Goal: Find specific page/section: Find specific page/section

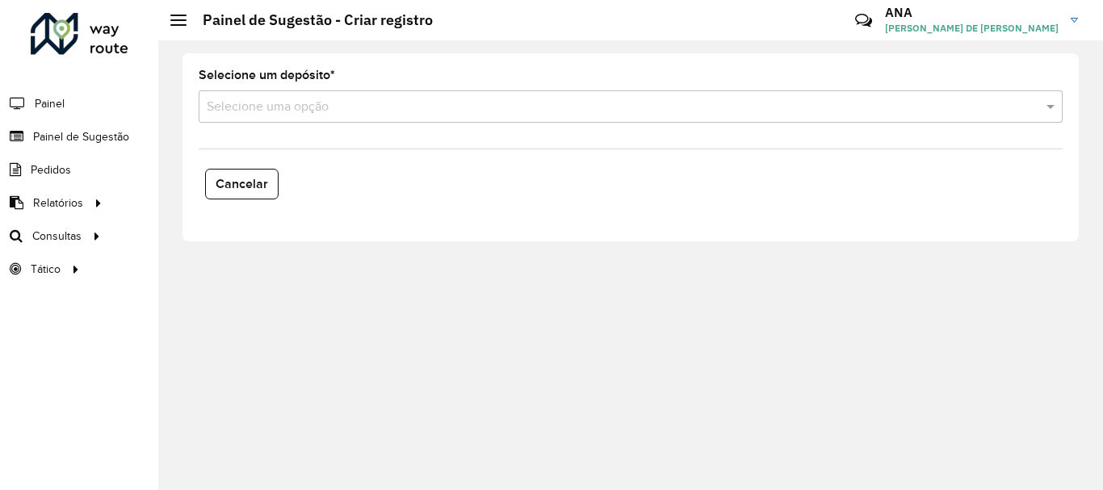
click at [289, 121] on div "Selecione uma opção" at bounding box center [631, 106] width 864 height 32
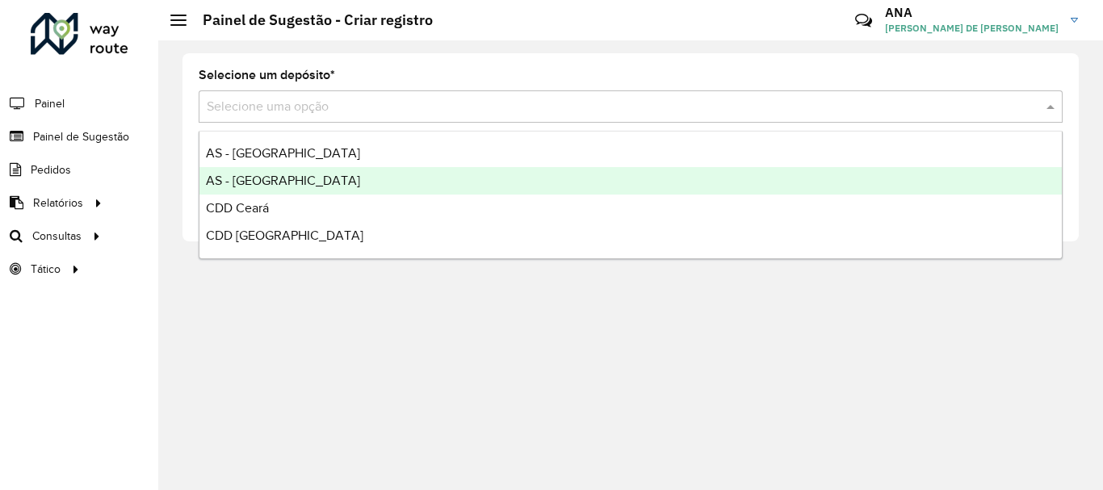
click at [194, 349] on div "Selecione um depósito * Selecione uma opção Cancelar" at bounding box center [630, 265] width 945 height 450
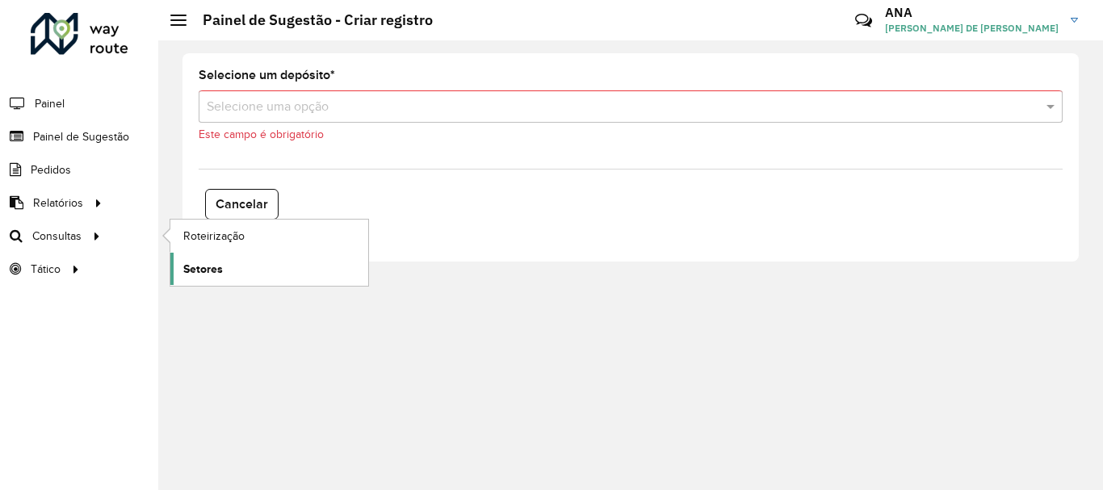
click at [214, 270] on span "Setores" at bounding box center [203, 269] width 40 height 17
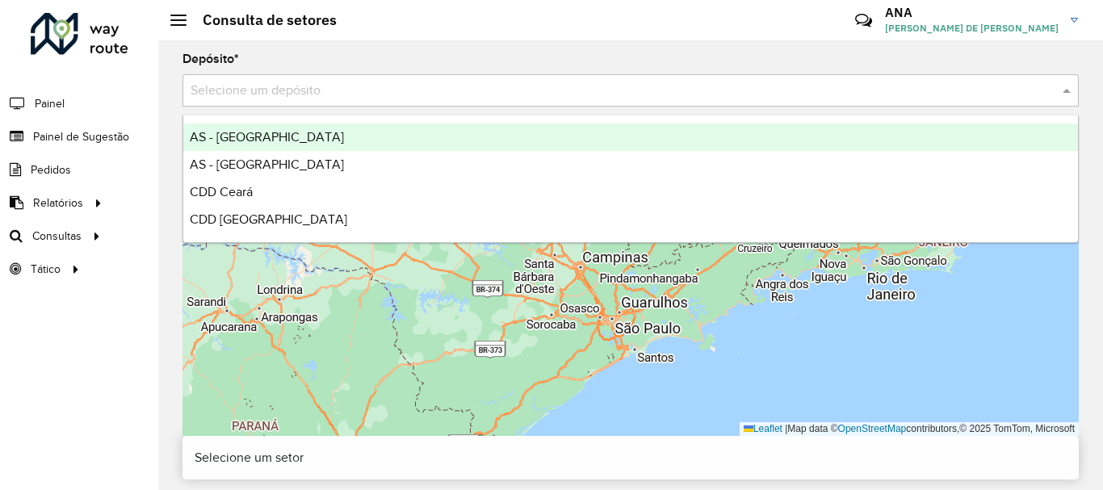
click at [351, 92] on input "text" at bounding box center [615, 91] width 848 height 19
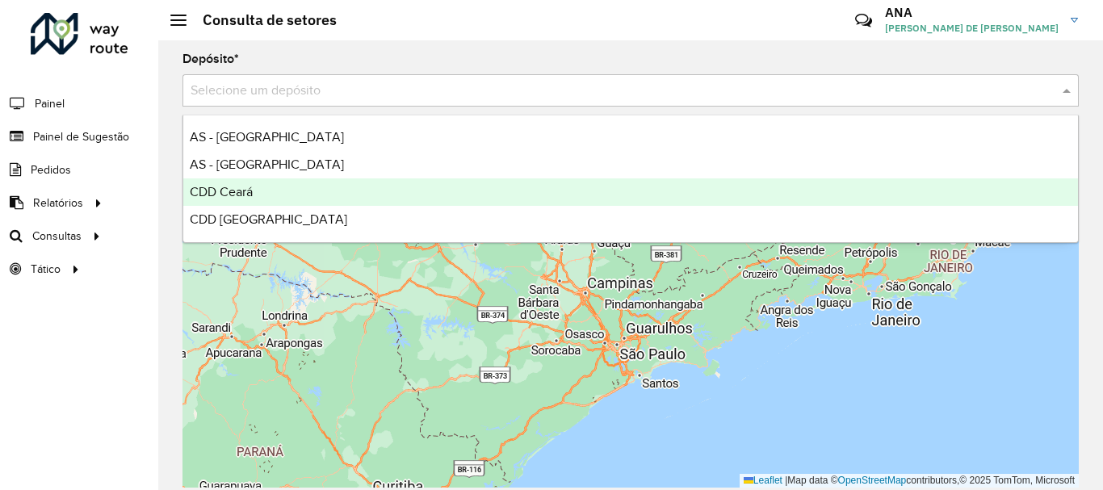
click at [233, 198] on span "CDD Ceará" at bounding box center [221, 192] width 63 height 14
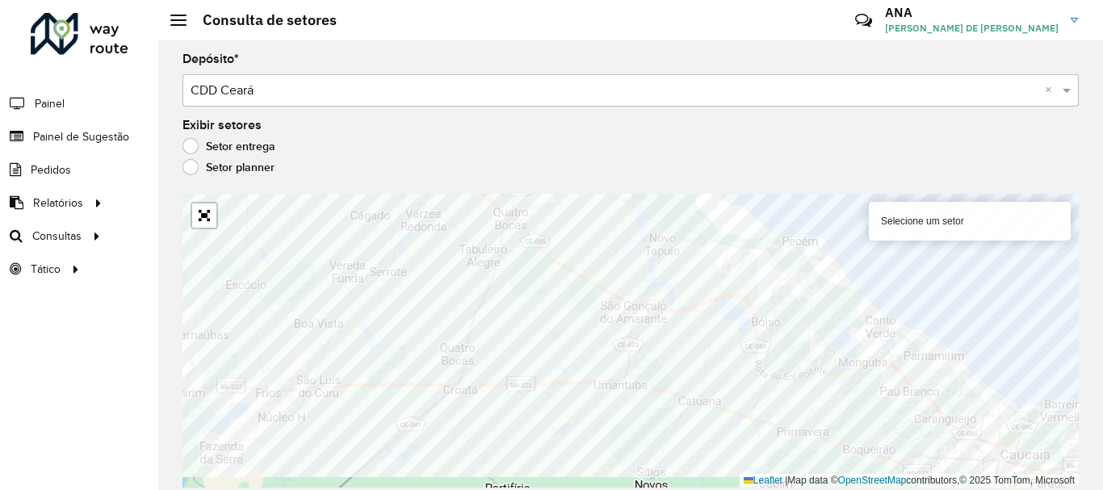
click at [822, 190] on div "Depósito * Selecione um depósito × CDD Ceará × Exibir setores Setor entrega Set…" at bounding box center [630, 265] width 945 height 450
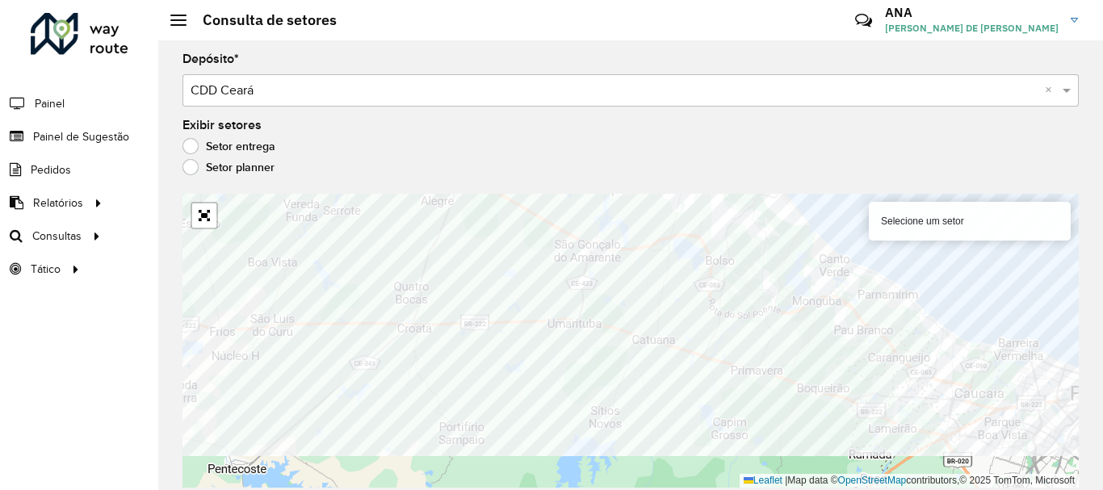
click at [877, 228] on div "Selecione um setor Leaflet | Map data © OpenStreetMap contributors,© 2025 TomTo…" at bounding box center [631, 341] width 897 height 294
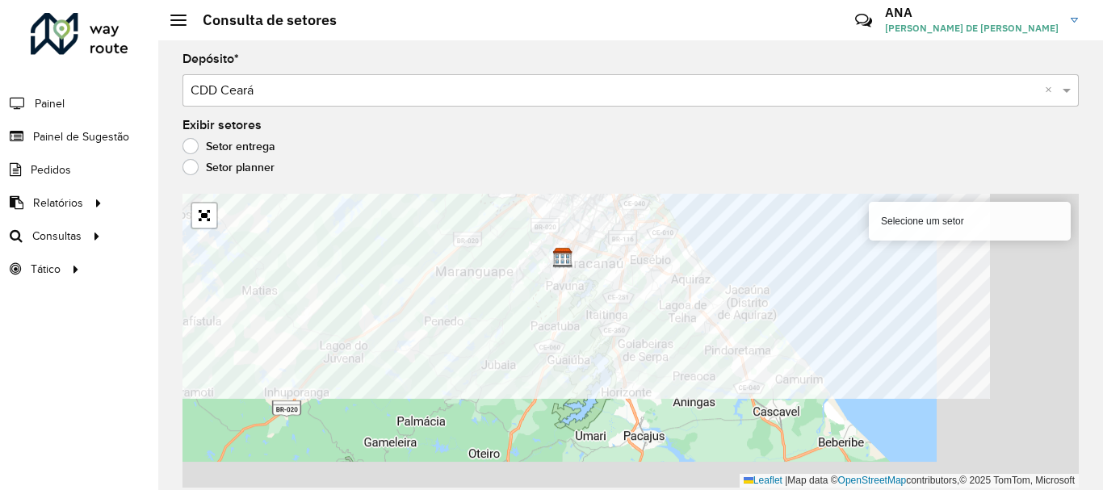
click at [647, 128] on formly-group "Depósito * Selecione um depósito × CDD Ceará × Exibir setores Setor entrega Set…" at bounding box center [631, 270] width 897 height 435
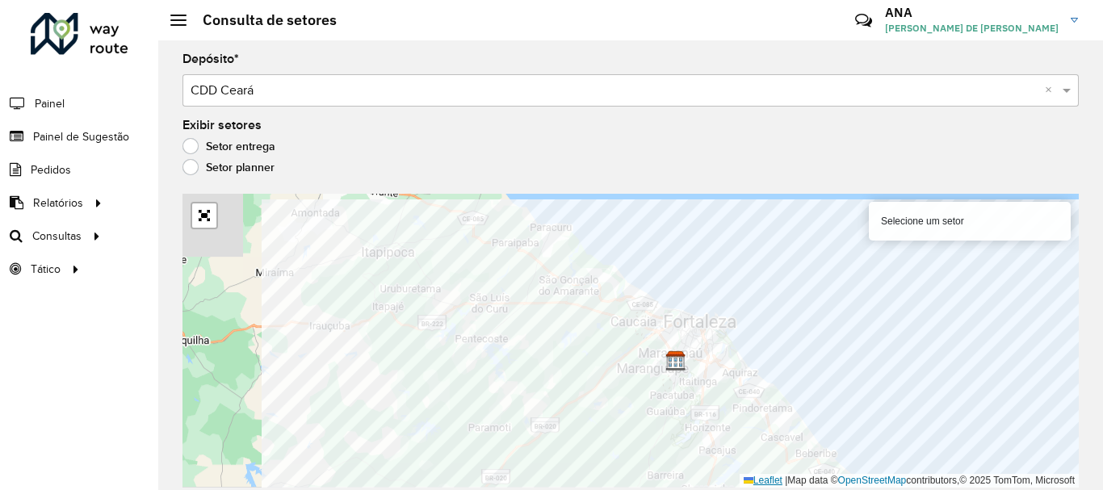
click at [747, 480] on div "Selecione um setor Leaflet | Map data © OpenStreetMap contributors,© 2025 TomTo…" at bounding box center [631, 341] width 897 height 294
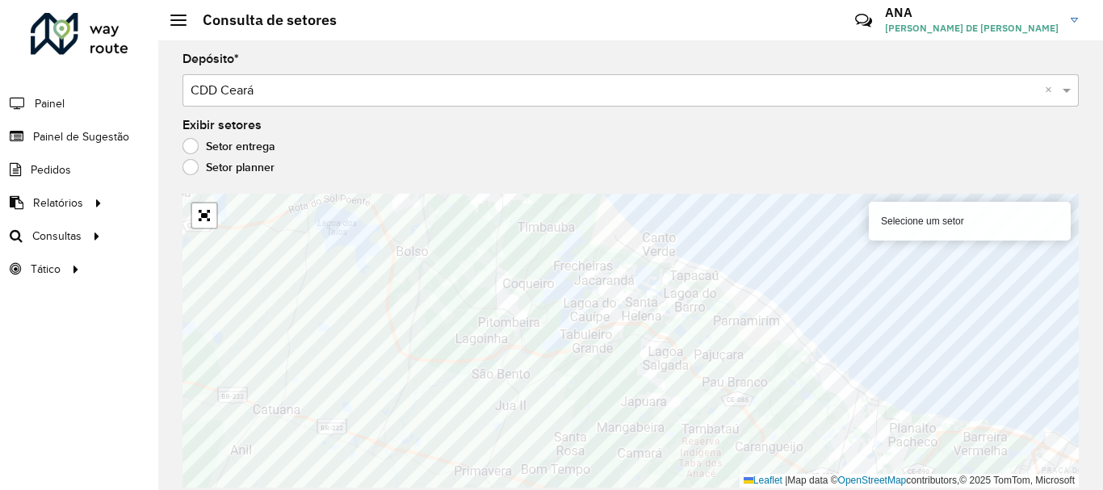
click at [964, 222] on div "Selecione um setor" at bounding box center [970, 221] width 202 height 39
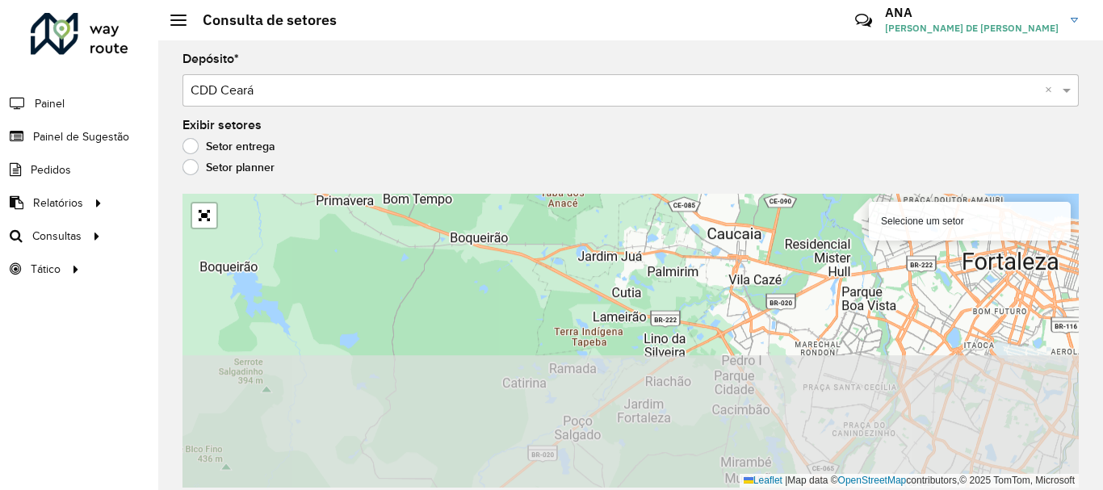
click at [168, 10] on div "Consulta de setores Críticas? Dúvidas? Elogios? Sugestões? Entre em contato con…" at bounding box center [630, 245] width 945 height 490
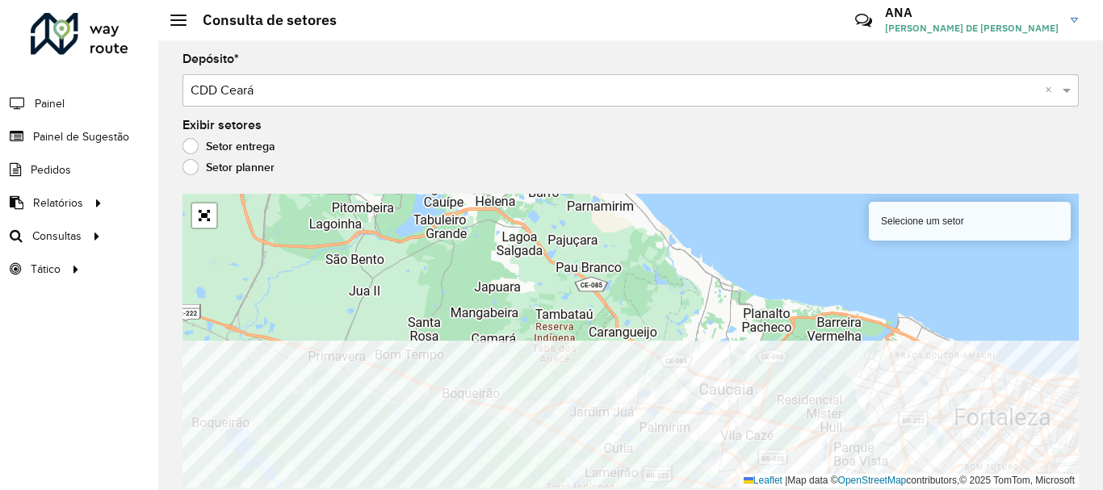
click at [594, 489] on html "Aguarde... Pop-up bloqueado! Seu navegador bloqueou automáticamente a abertura …" at bounding box center [551, 245] width 1103 height 490
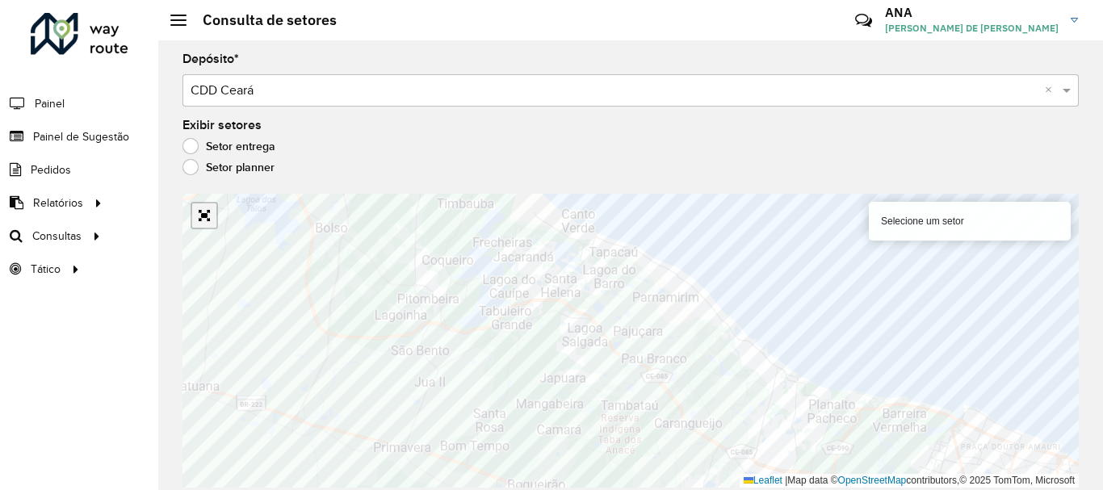
click at [207, 212] on link "Abrir mapa em tela cheia" at bounding box center [204, 216] width 24 height 24
